Goal: Task Accomplishment & Management: Manage account settings

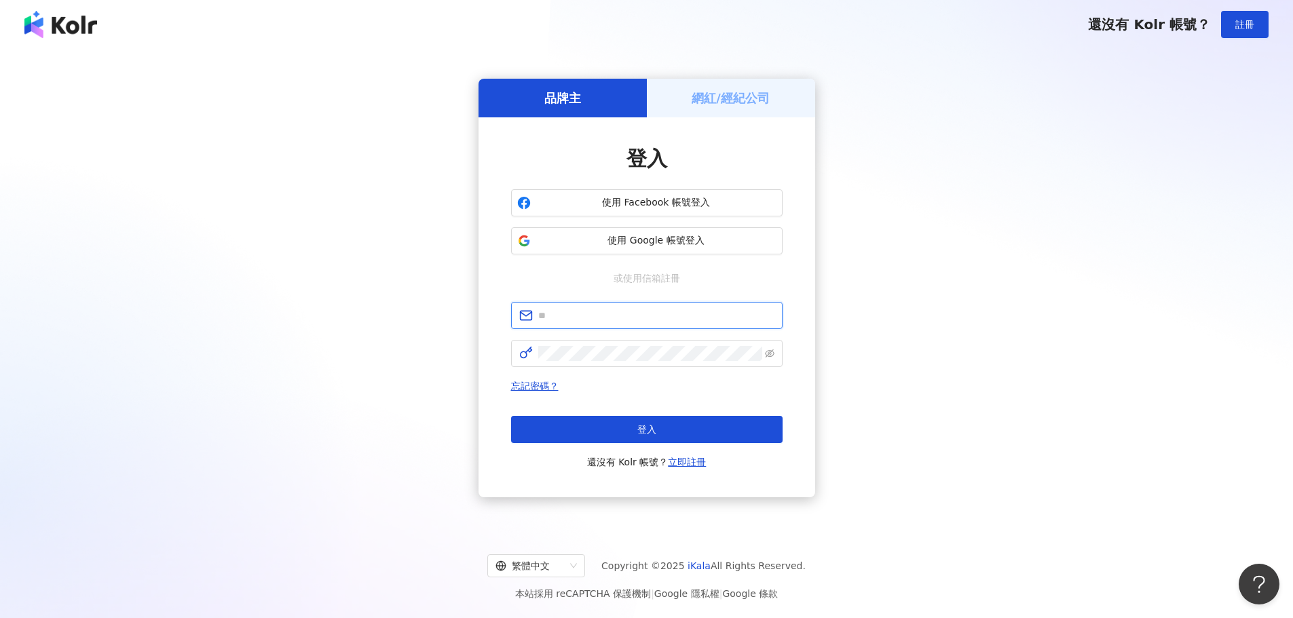
click at [670, 314] on input "text" at bounding box center [656, 315] width 236 height 15
type input "**********"
click button "登入" at bounding box center [646, 429] width 271 height 27
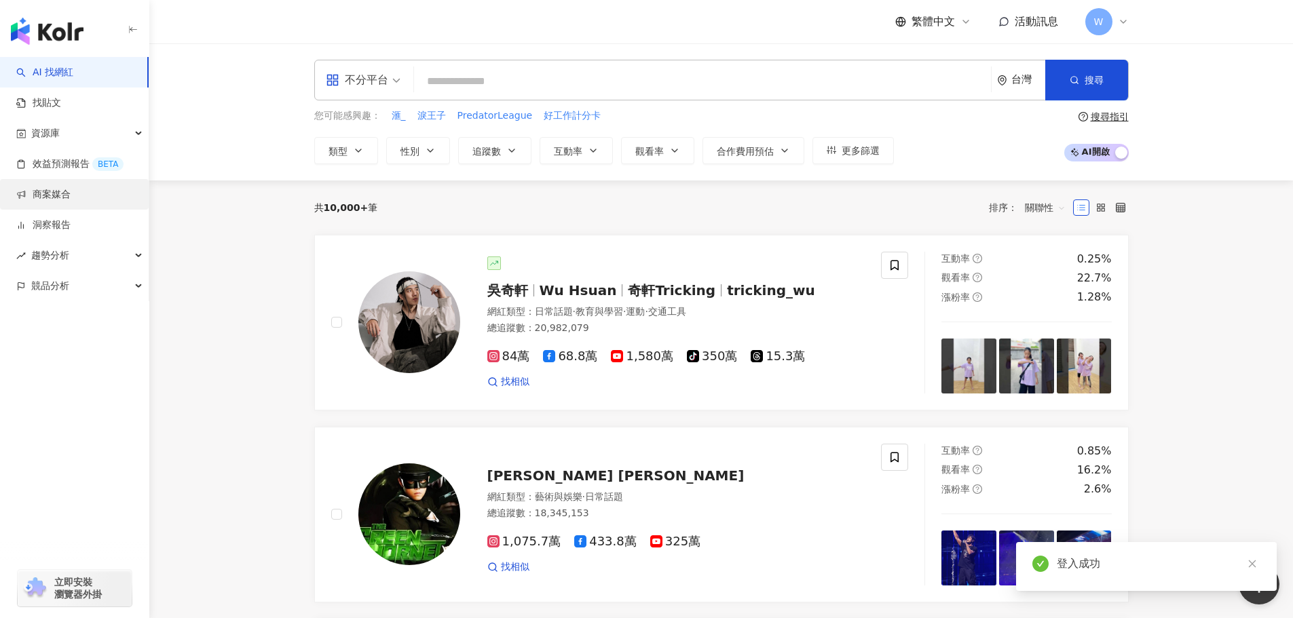
click at [71, 202] on link "商案媒合" at bounding box center [43, 195] width 54 height 14
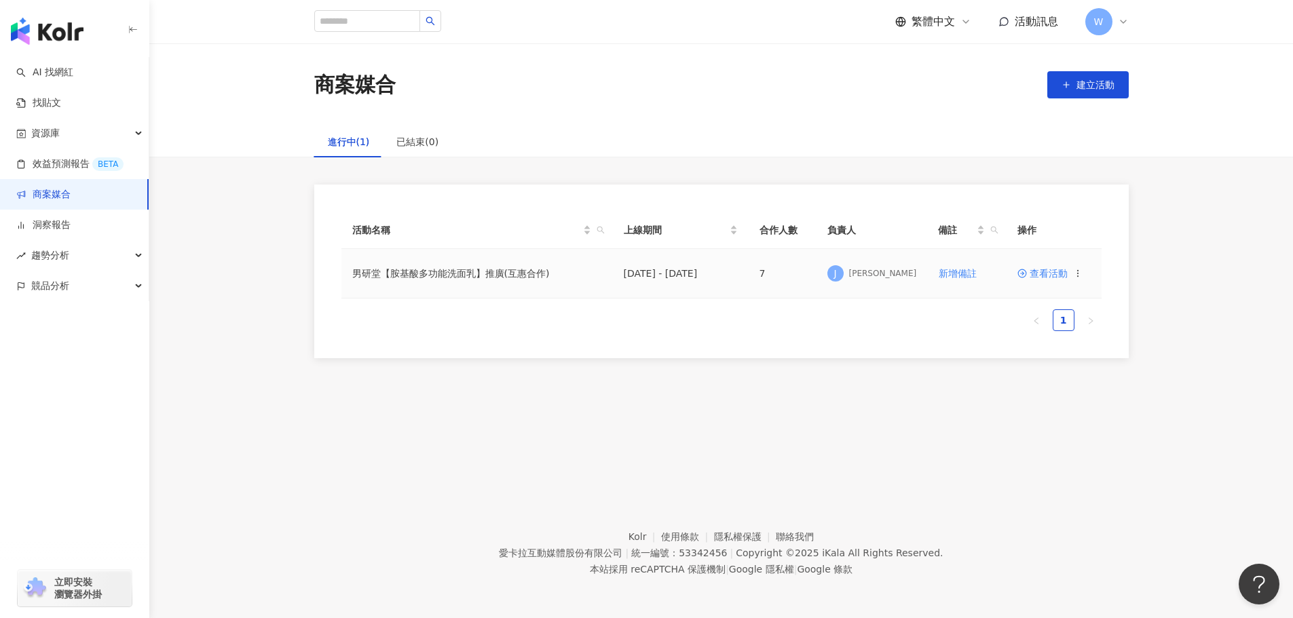
click at [1047, 273] on span "查看活動" at bounding box center [1042, 274] width 50 height 10
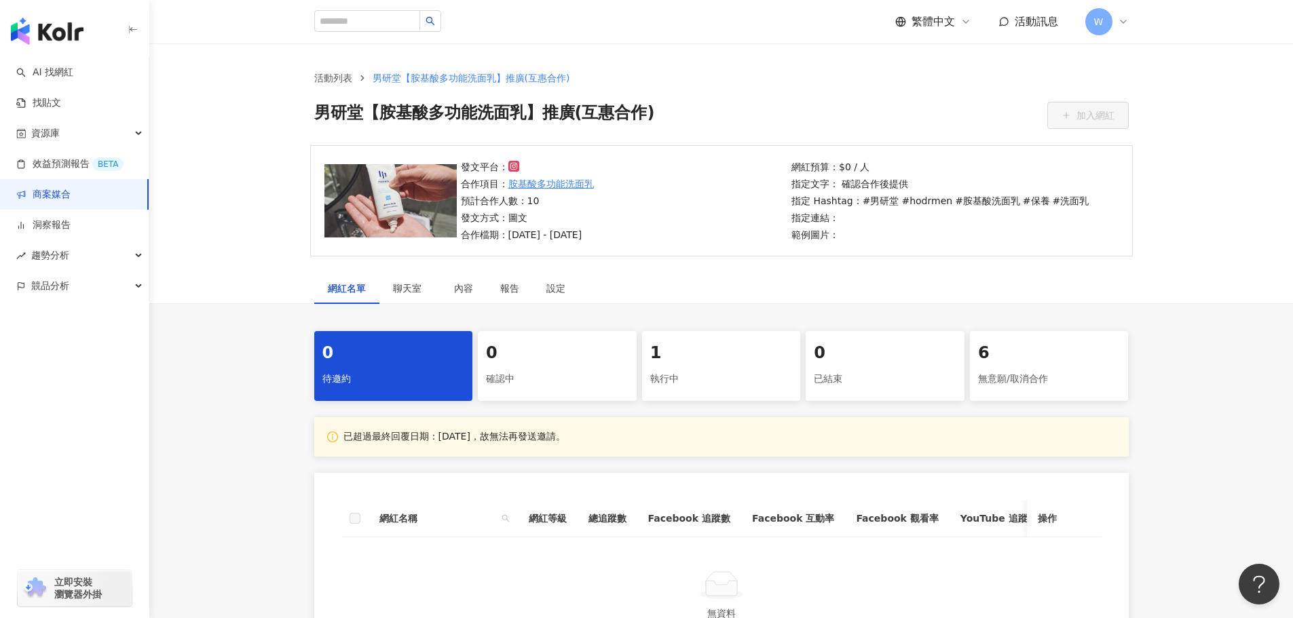
click at [771, 352] on div "1" at bounding box center [721, 353] width 143 height 23
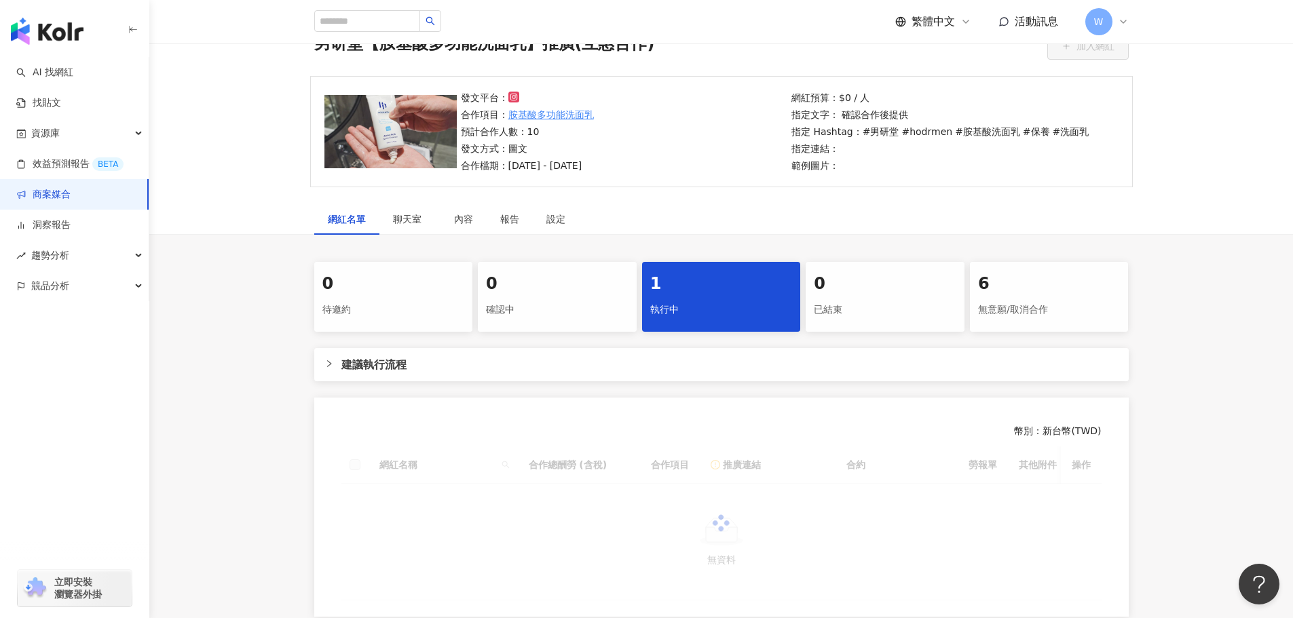
scroll to position [216, 0]
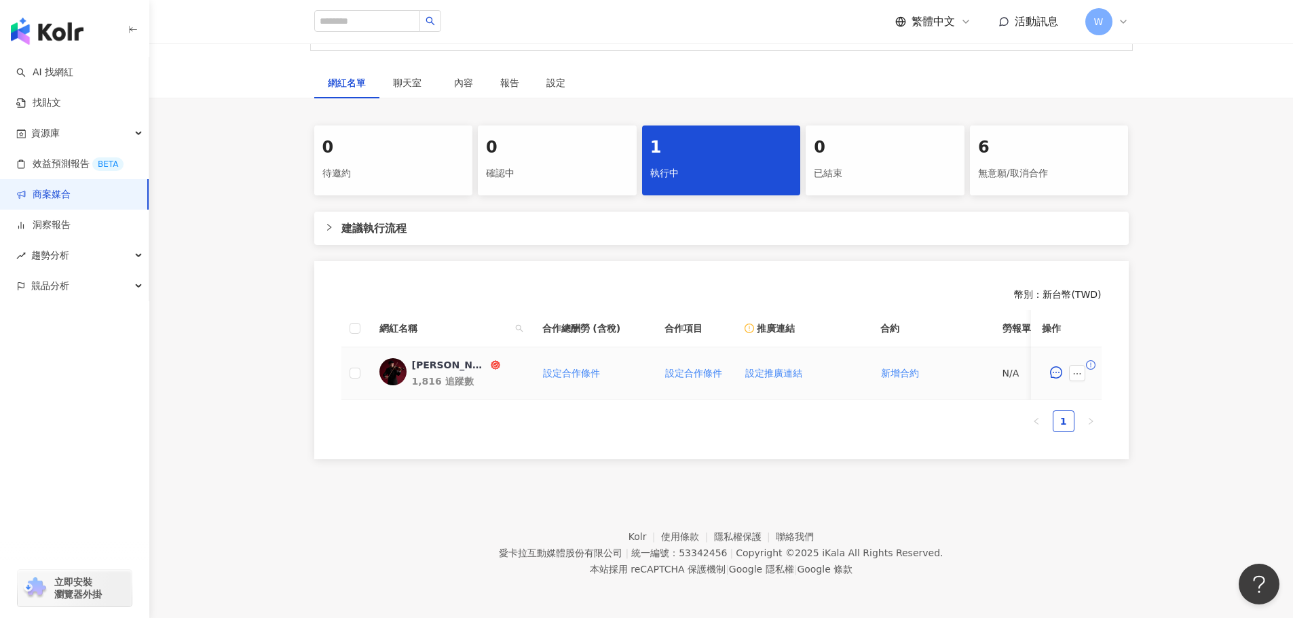
click at [429, 358] on div "[PERSON_NAME]｜[PERSON_NAME]" at bounding box center [450, 365] width 76 height 14
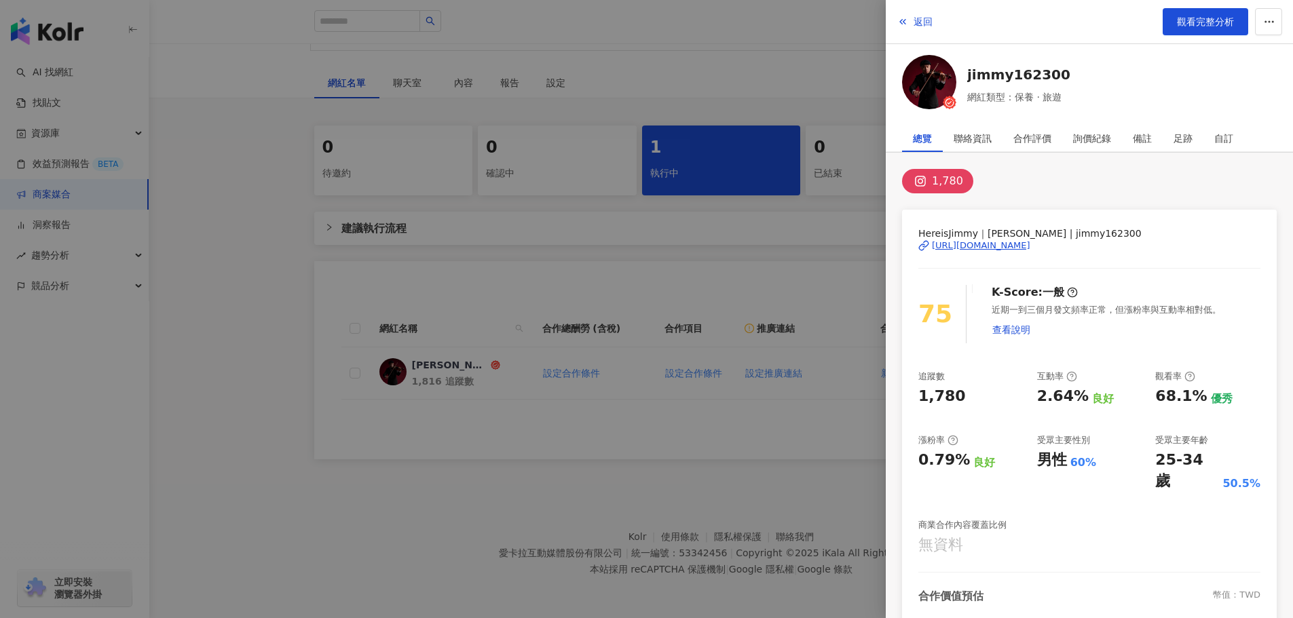
click at [1017, 249] on div "[URL][DOMAIN_NAME]" at bounding box center [981, 246] width 98 height 12
click at [910, 19] on button "返回" at bounding box center [914, 21] width 37 height 27
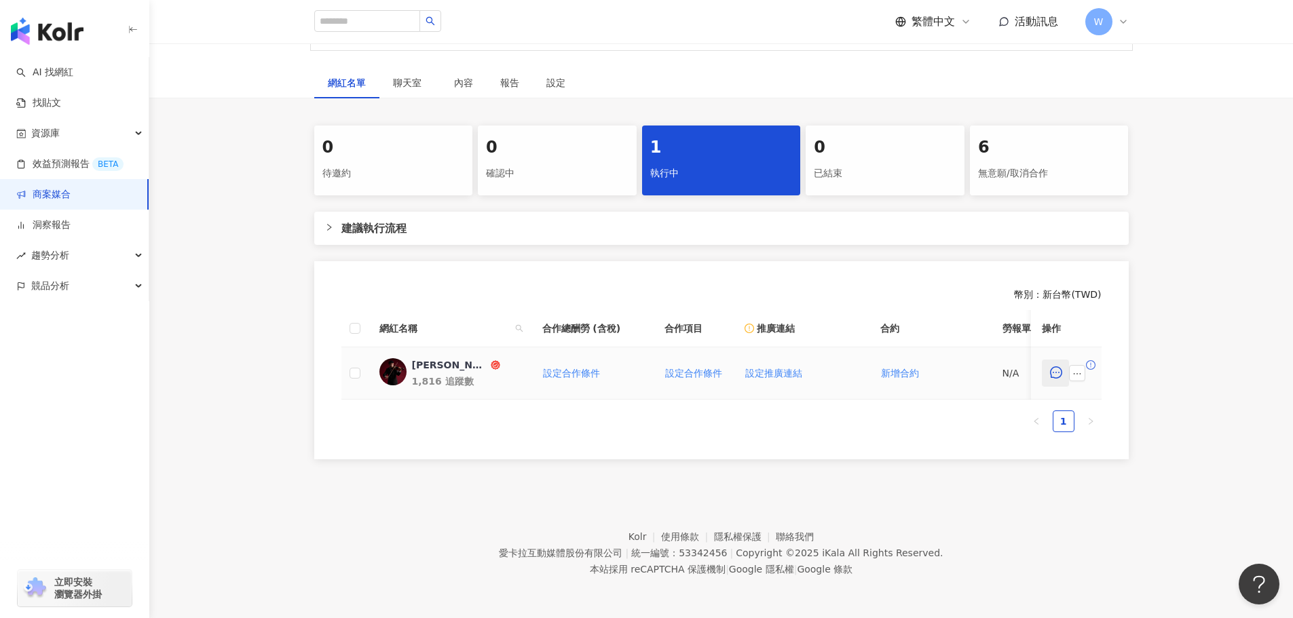
click at [1054, 366] on icon "message" at bounding box center [1056, 372] width 12 height 12
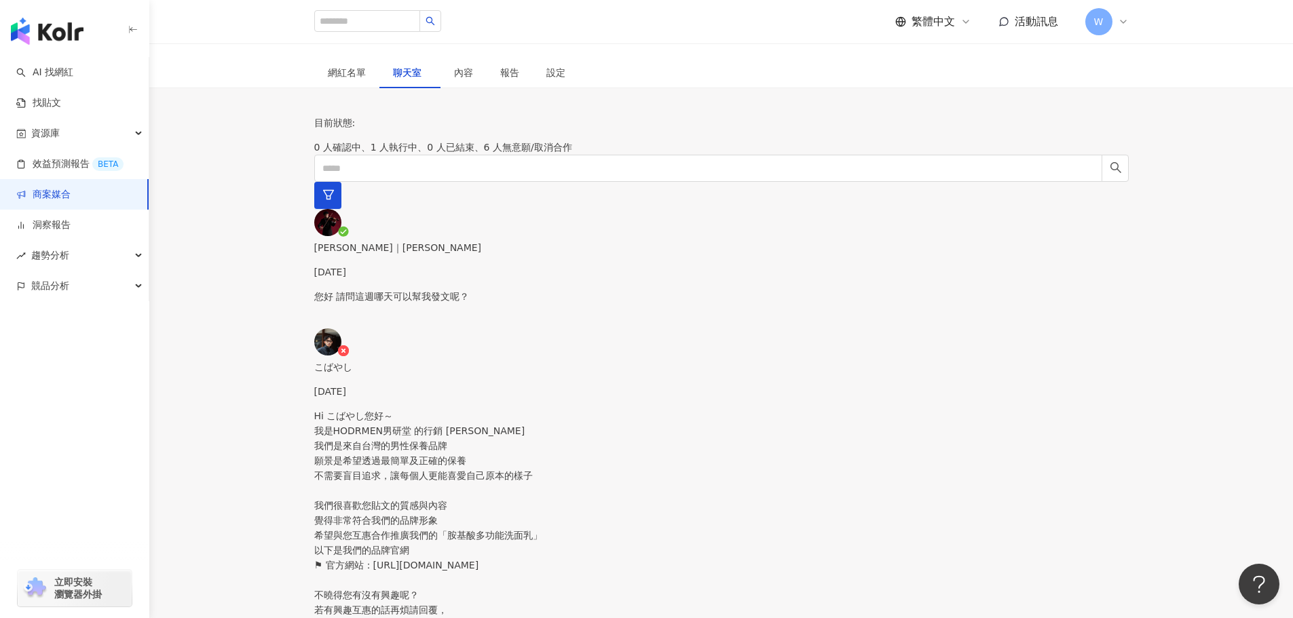
scroll to position [1263, 0]
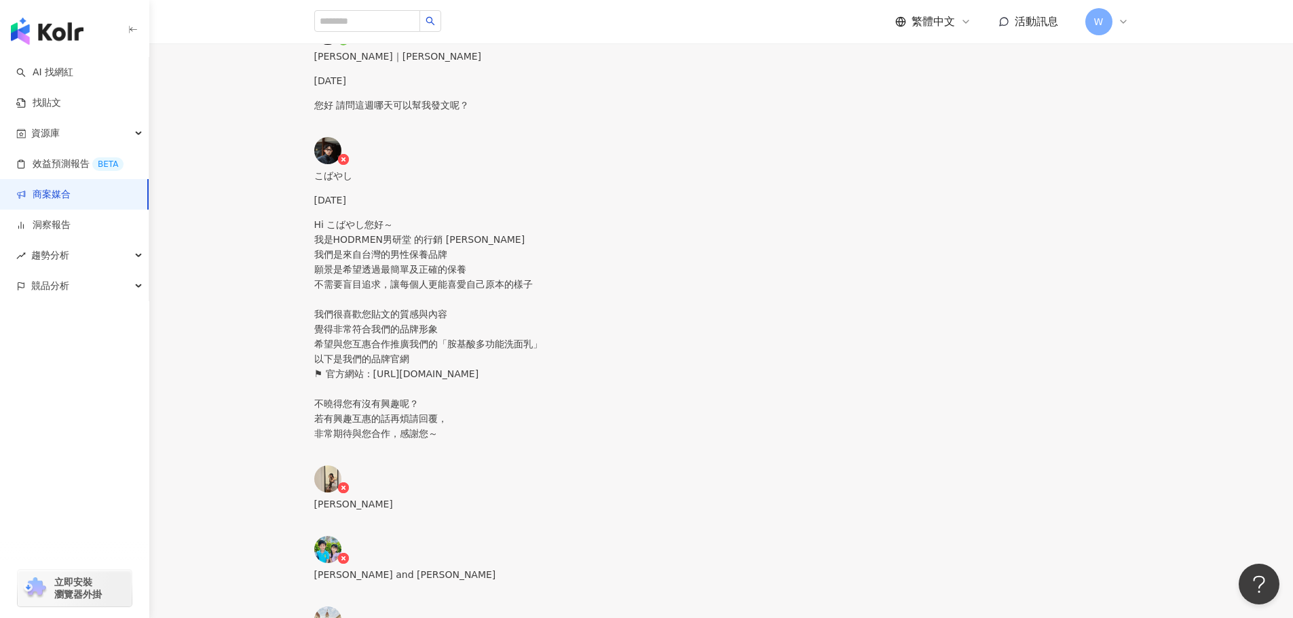
scroll to position [0, 0]
click at [51, 229] on link "洞察報告" at bounding box center [43, 226] width 54 height 14
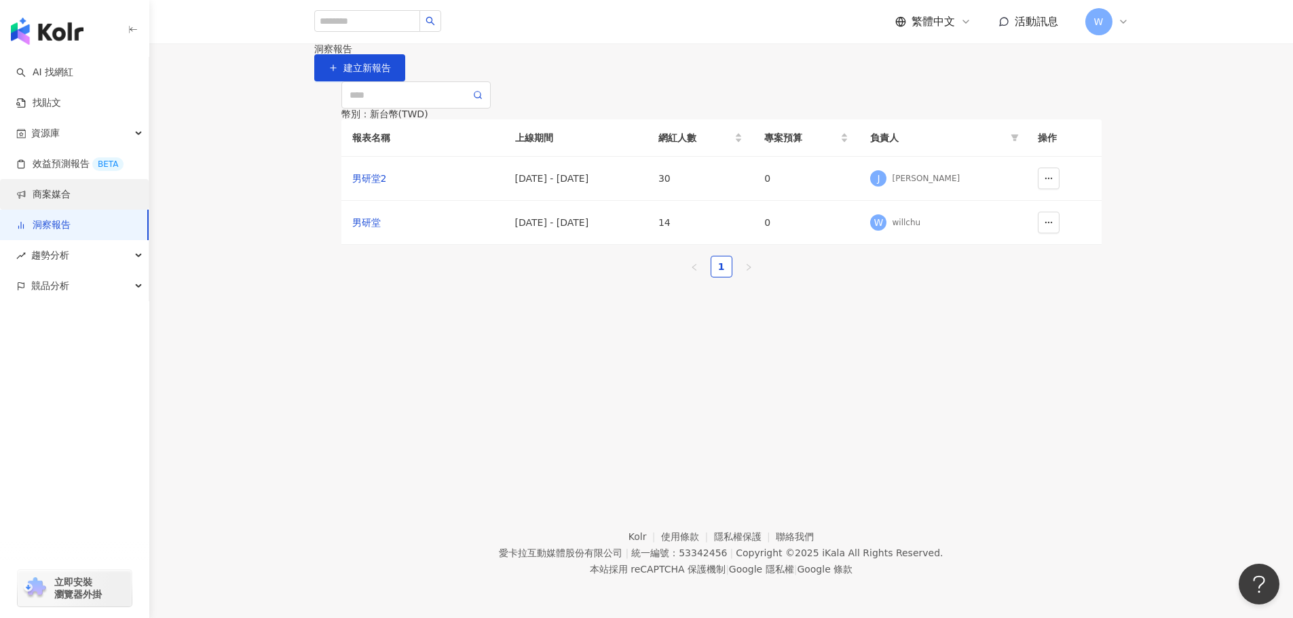
click at [71, 195] on link "商案媒合" at bounding box center [43, 195] width 54 height 14
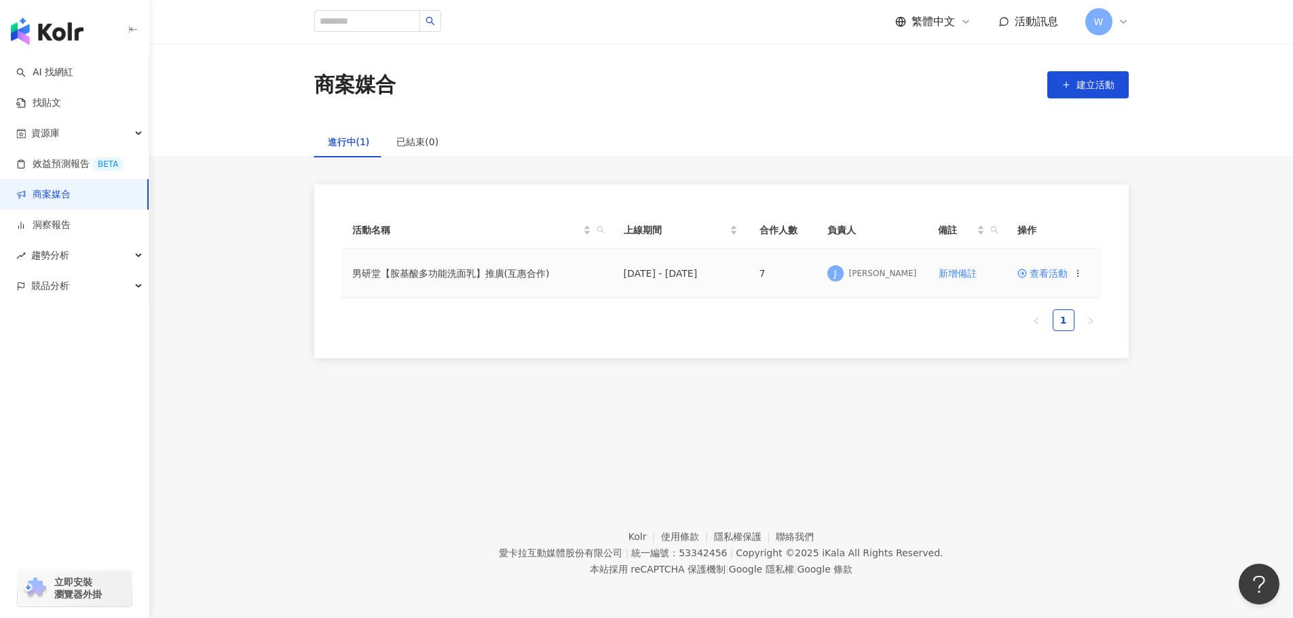
click at [1042, 269] on span "查看活動" at bounding box center [1042, 274] width 50 height 10
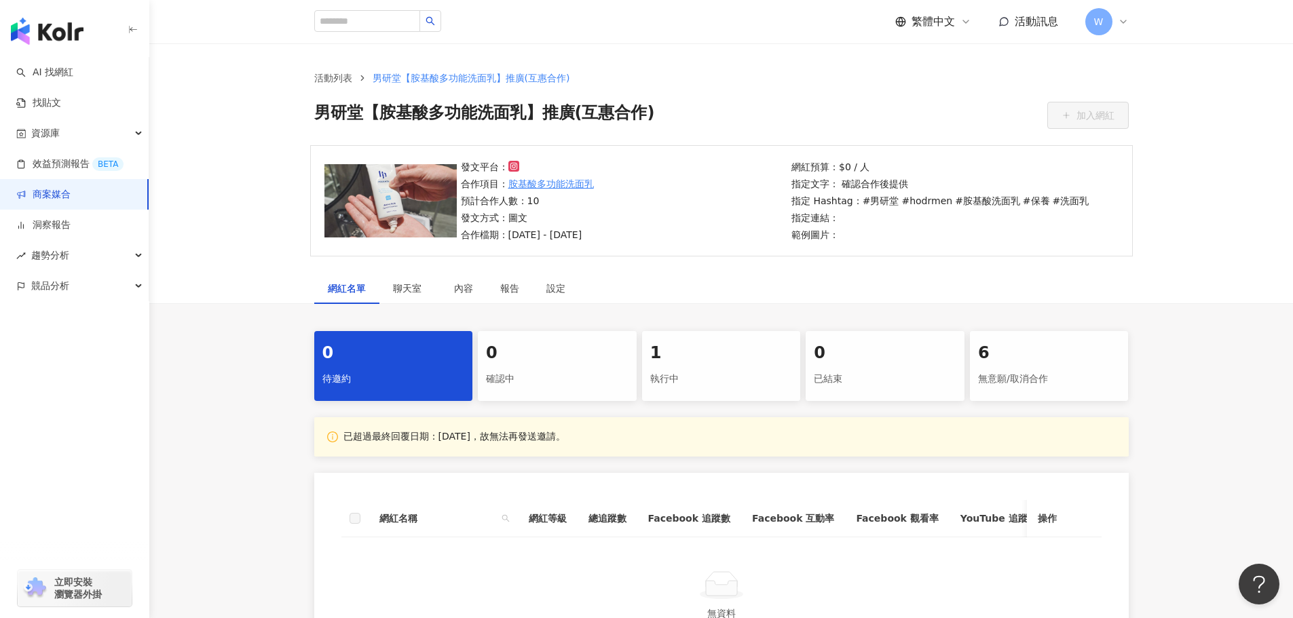
click at [734, 364] on div "1" at bounding box center [721, 353] width 143 height 23
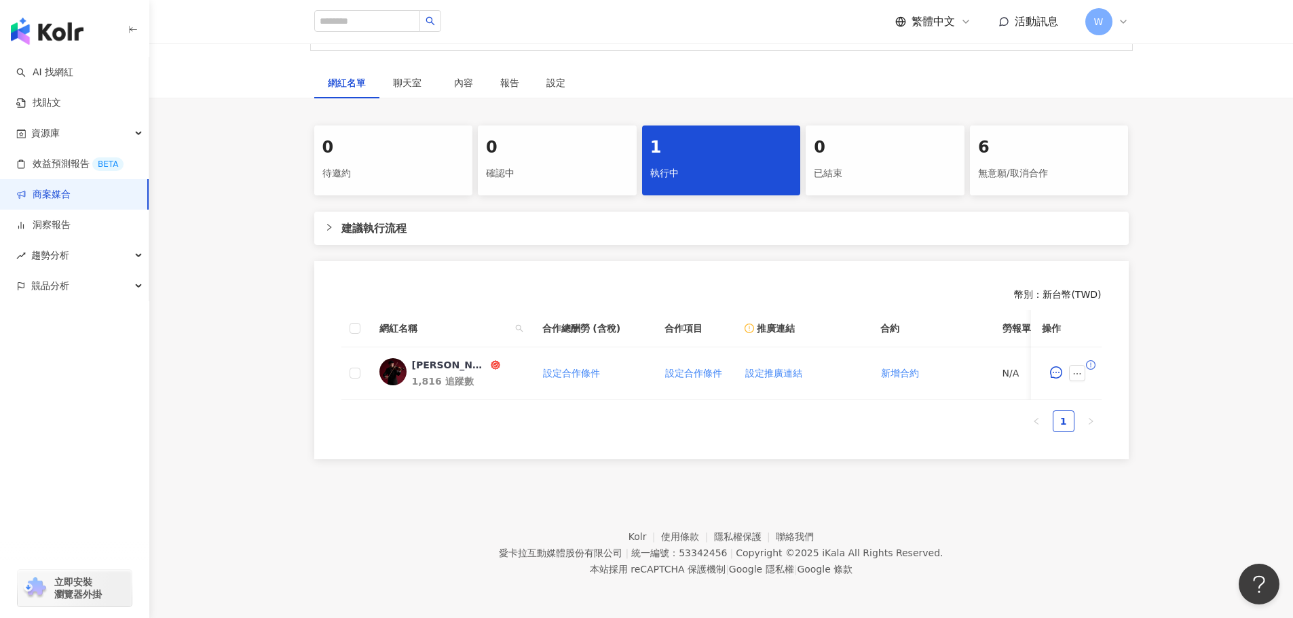
scroll to position [216, 0]
click at [444, 358] on div "[PERSON_NAME]｜[PERSON_NAME]" at bounding box center [450, 365] width 76 height 14
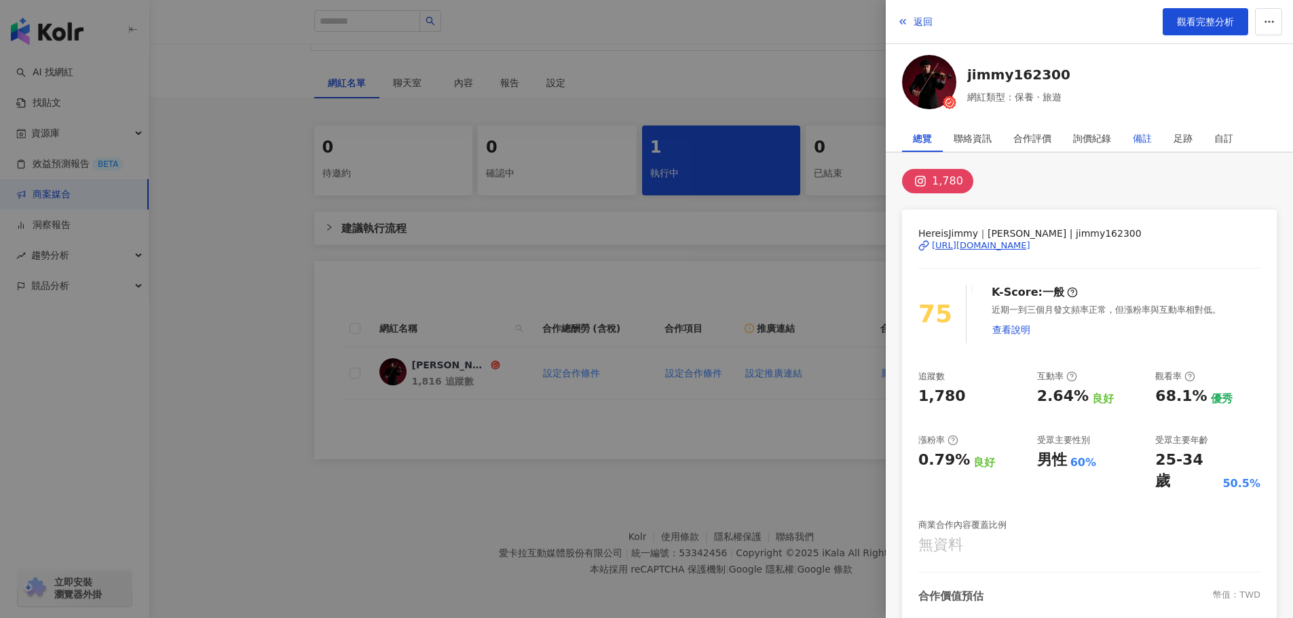
click at [1147, 135] on div "備註" at bounding box center [1142, 138] width 19 height 27
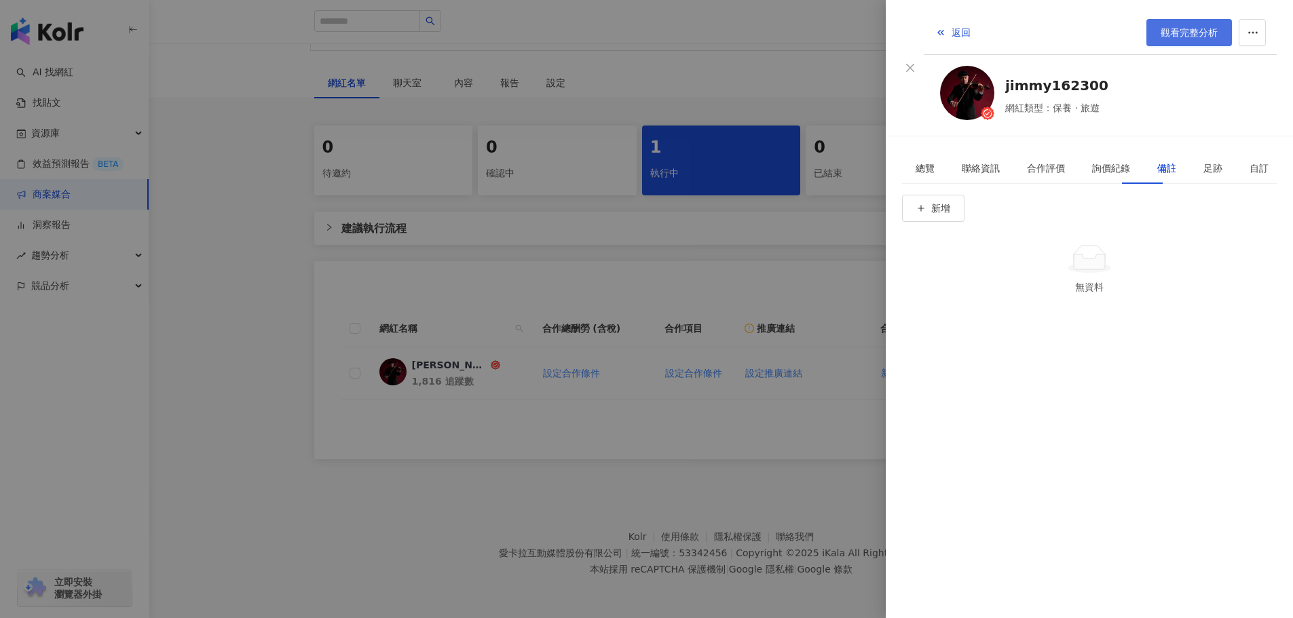
click at [1217, 27] on span "觀看完整分析" at bounding box center [1188, 32] width 57 height 11
click at [951, 27] on span "返回" at bounding box center [960, 32] width 19 height 11
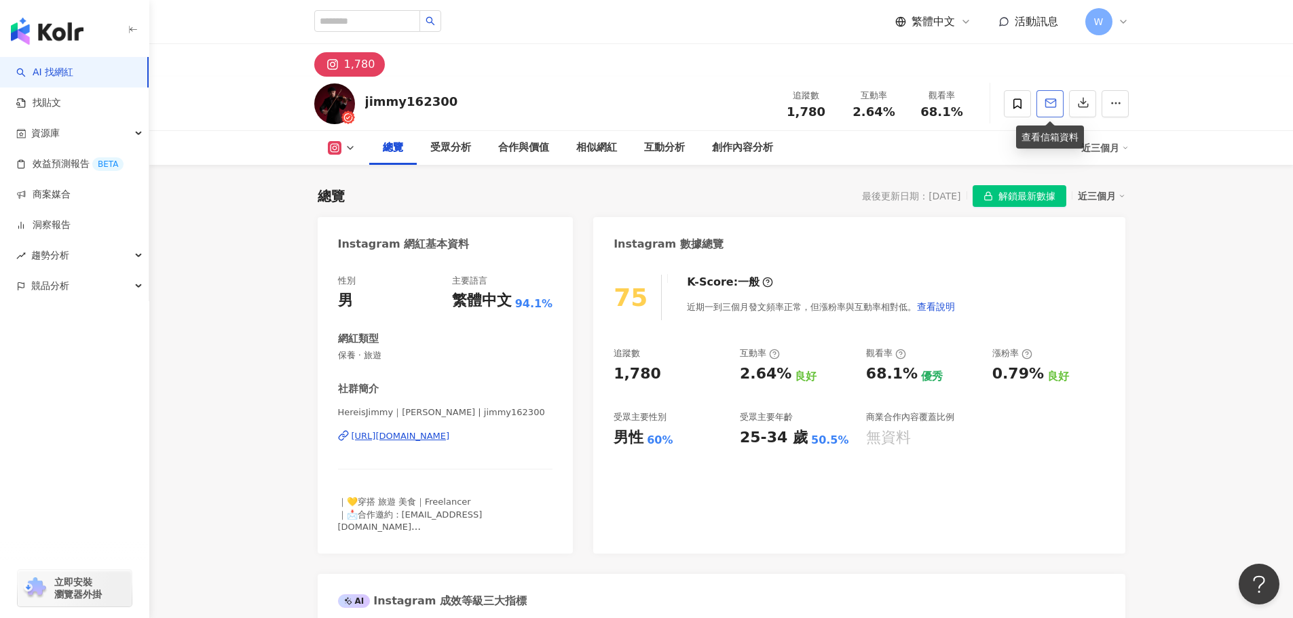
click at [1052, 115] on button "button" at bounding box center [1049, 103] width 27 height 27
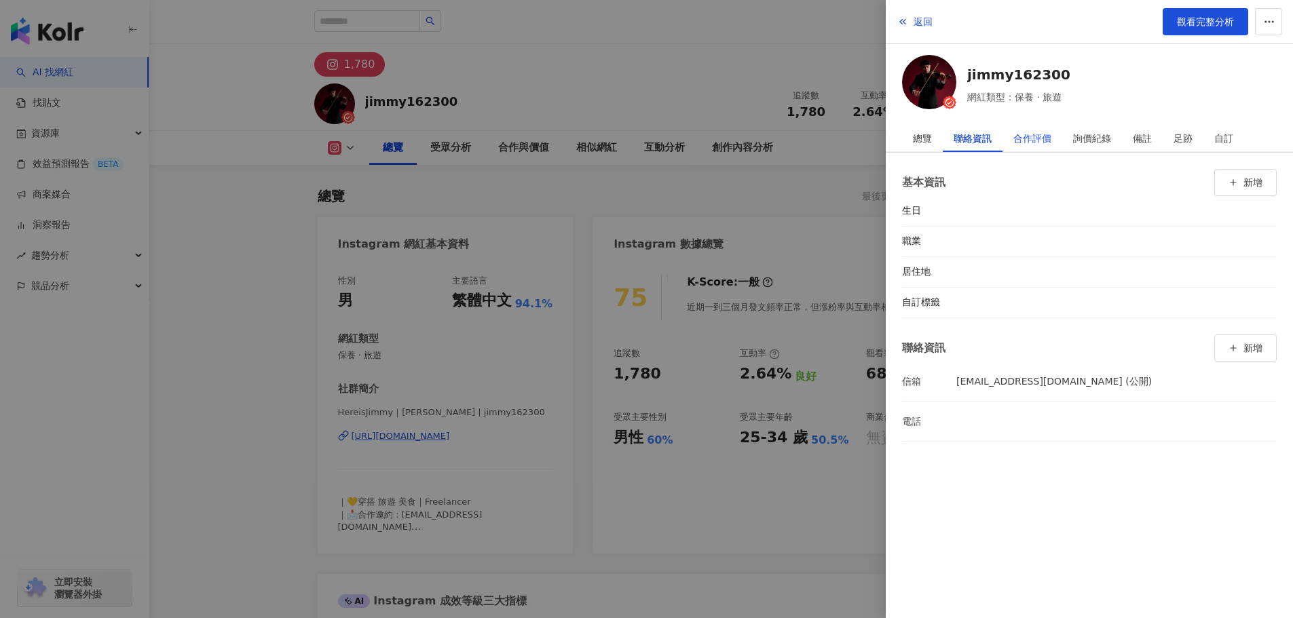
click at [1020, 146] on div "合作評價" at bounding box center [1032, 138] width 38 height 27
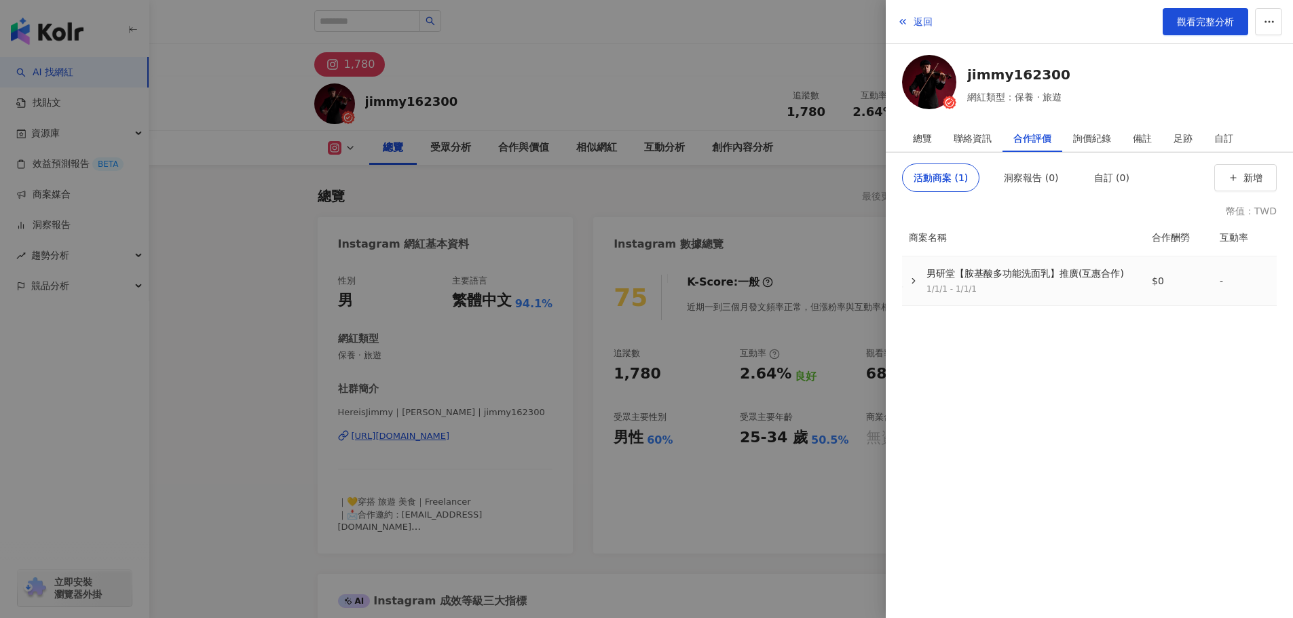
click at [1049, 284] on div "1/1/1 - 1/1/1" at bounding box center [1024, 290] width 197 height 12
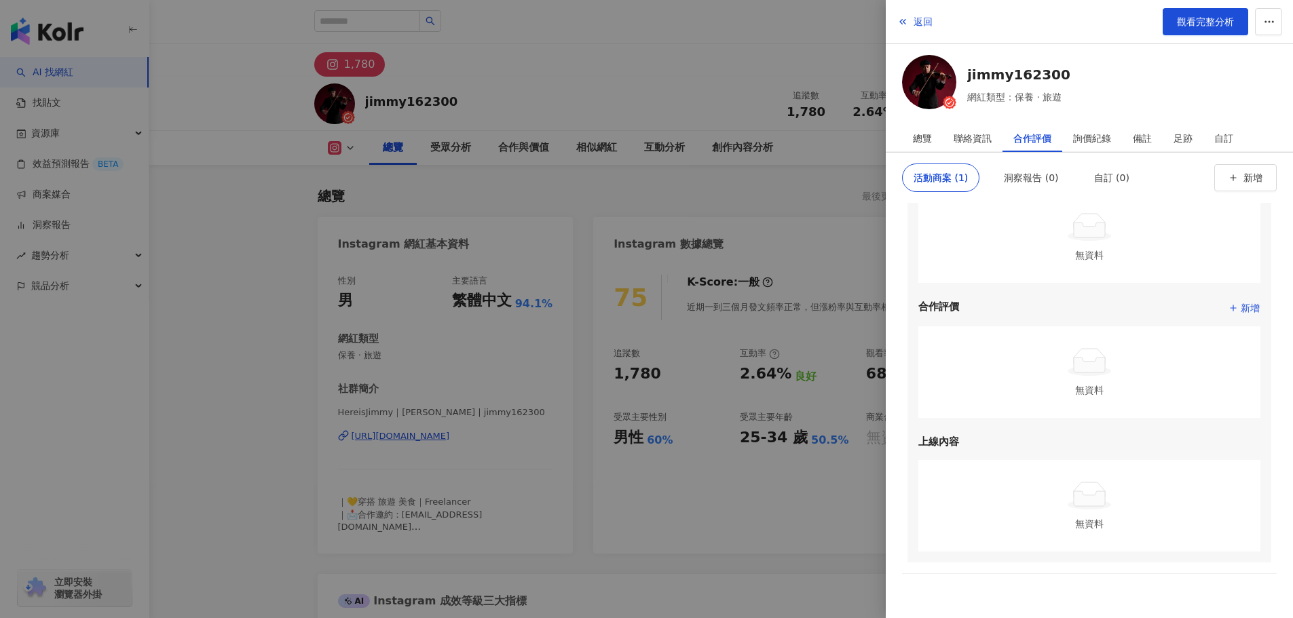
scroll to position [154, 0]
click at [1107, 136] on div "詢價紀錄" at bounding box center [1092, 138] width 38 height 27
click at [1027, 133] on div "合作評價" at bounding box center [1032, 138] width 38 height 27
click at [1241, 301] on span "新增" at bounding box center [1250, 305] width 19 height 16
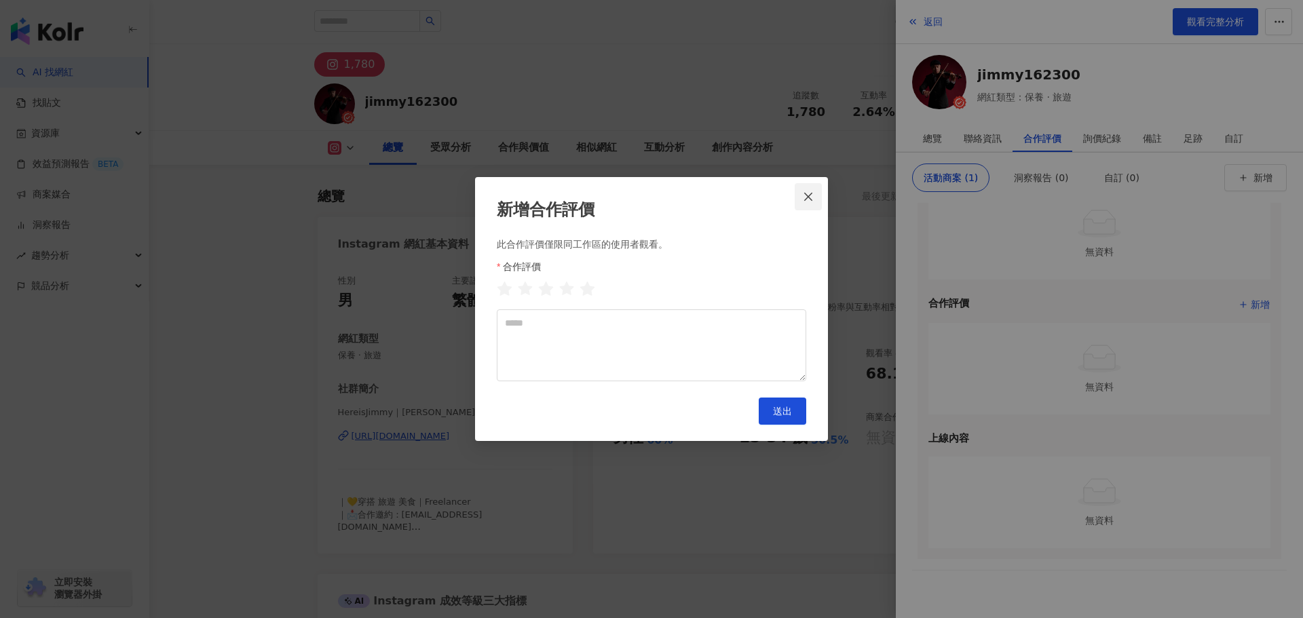
click at [811, 192] on icon "close" at bounding box center [808, 196] width 11 height 11
